Goal: Task Accomplishment & Management: Complete application form

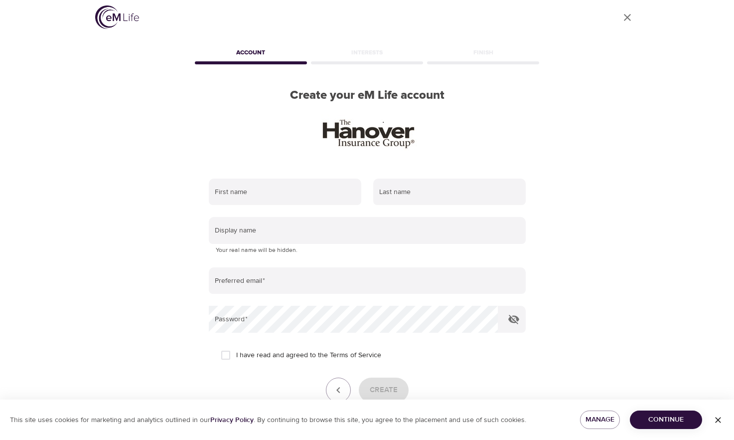
scroll to position [64, 0]
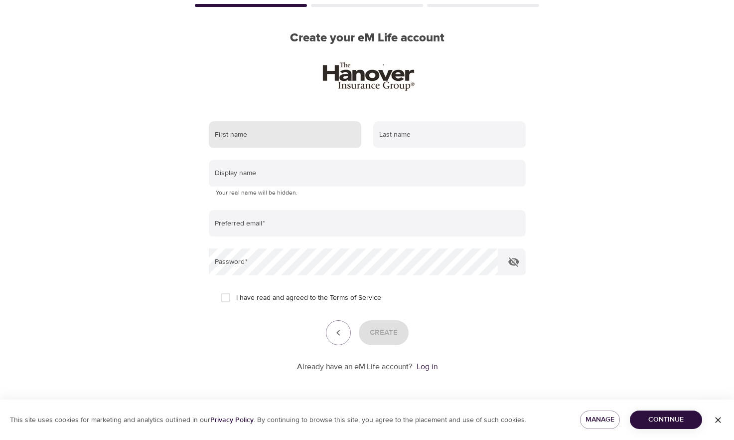
click at [309, 132] on input "text" at bounding box center [285, 134] width 153 height 27
type input "Victoria"
type input "[PERSON_NAME]"
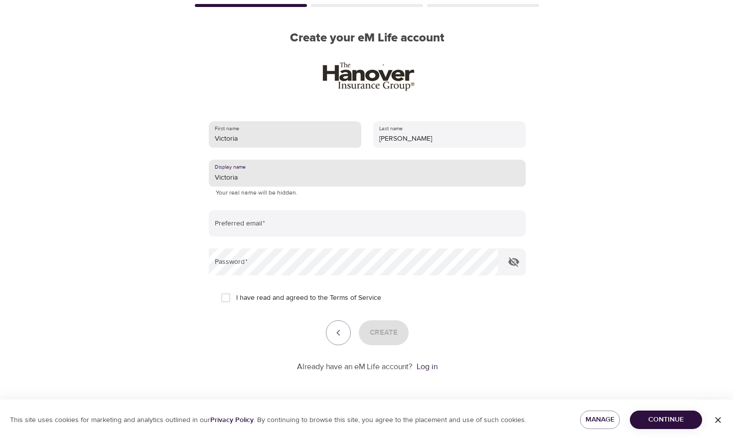
type input "Victoria"
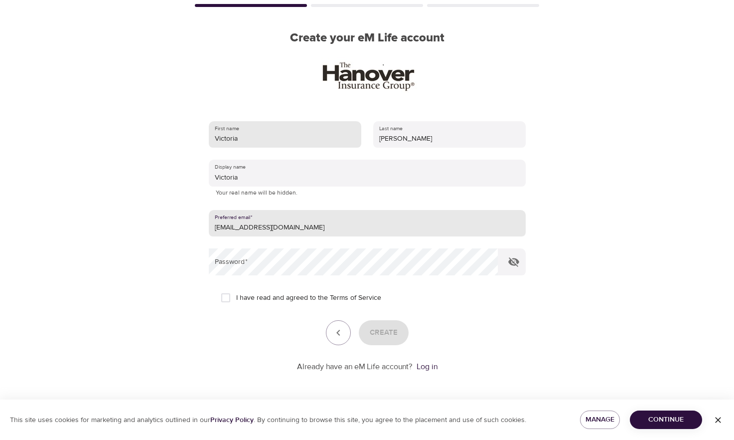
type input "[EMAIL_ADDRESS][DOMAIN_NAME]"
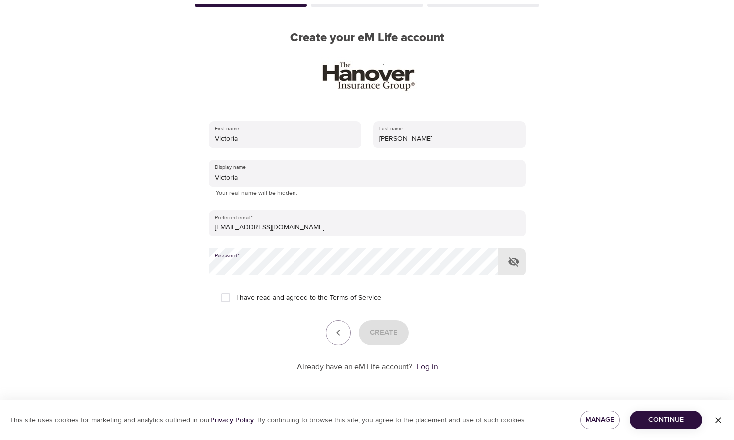
click at [230, 295] on input "I have read and agreed to the Terms of Service" at bounding box center [225, 297] width 21 height 21
checkbox input "true"
click at [376, 332] on span "Create" at bounding box center [384, 332] width 28 height 13
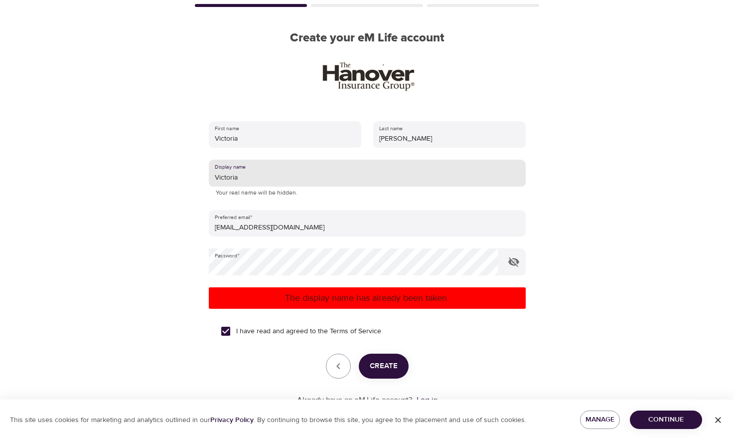
click at [291, 179] on input "Victoria" at bounding box center [367, 172] width 317 height 27
click at [390, 362] on span "Create" at bounding box center [384, 365] width 28 height 13
click at [276, 182] on input "[PERSON_NAME]" at bounding box center [367, 172] width 317 height 27
type input "[PERSON_NAME]"
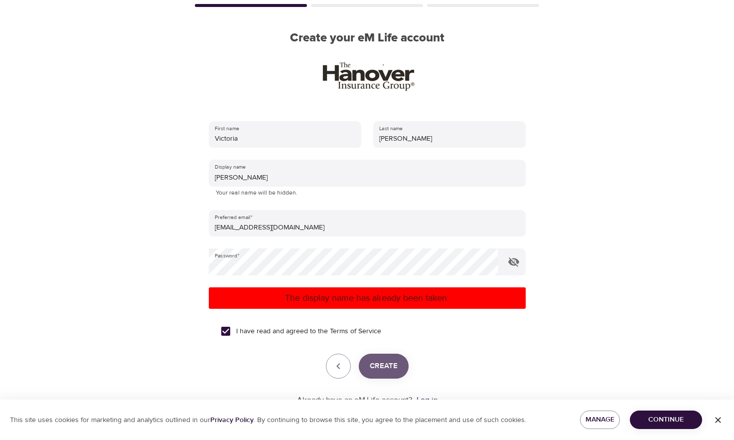
click at [385, 369] on span "Create" at bounding box center [384, 365] width 28 height 13
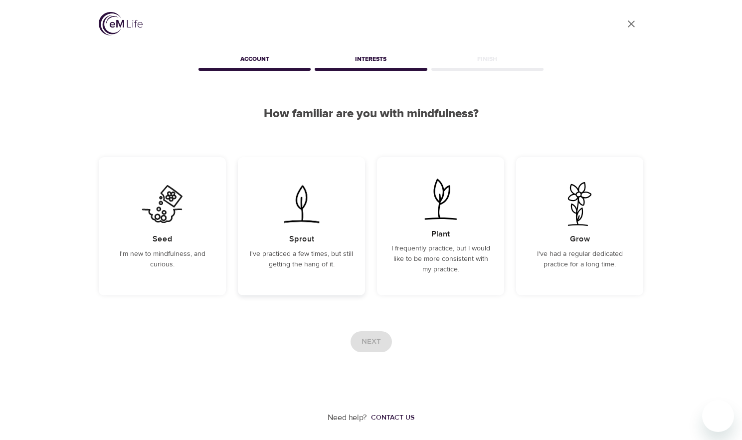
click at [355, 284] on div "Sprout I've practiced a few times, but still getting the hang of it." at bounding box center [301, 226] width 127 height 138
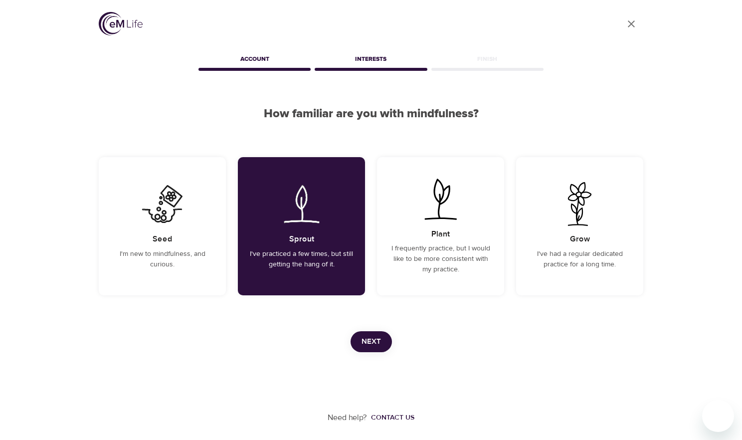
click at [374, 343] on span "Next" at bounding box center [370, 341] width 19 height 13
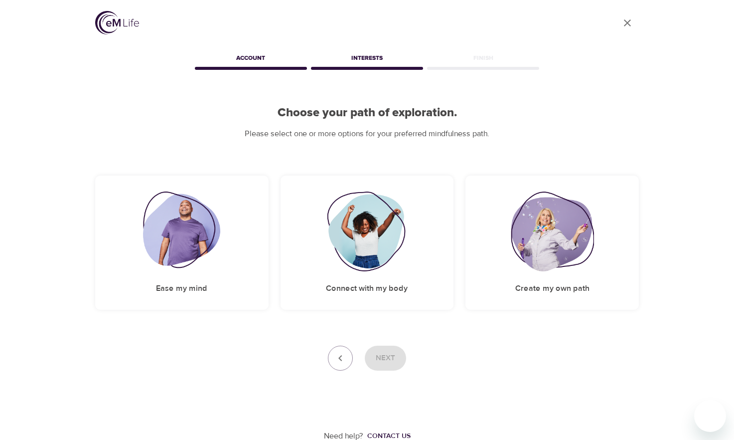
scroll to position [3, 0]
